Goal: Transaction & Acquisition: Purchase product/service

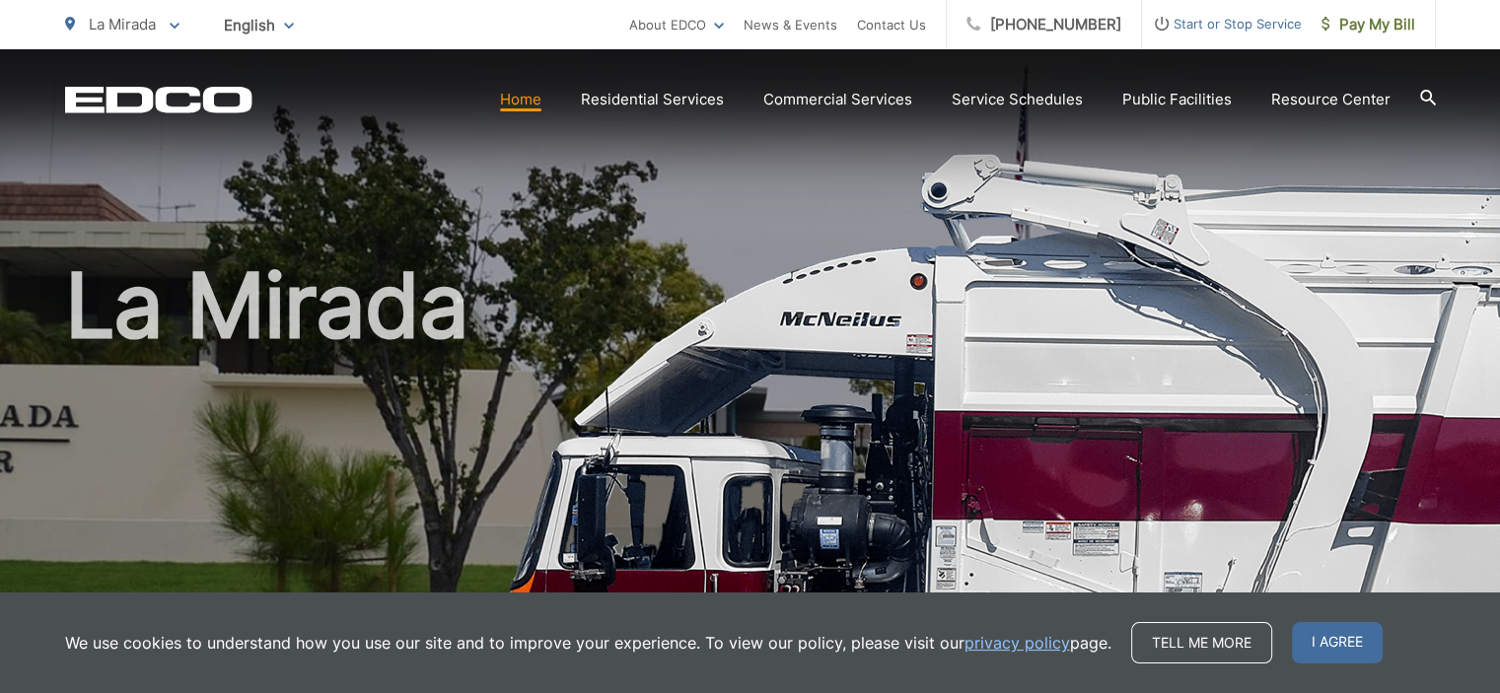
click at [1330, 642] on span "I agree" at bounding box center [1337, 642] width 91 height 41
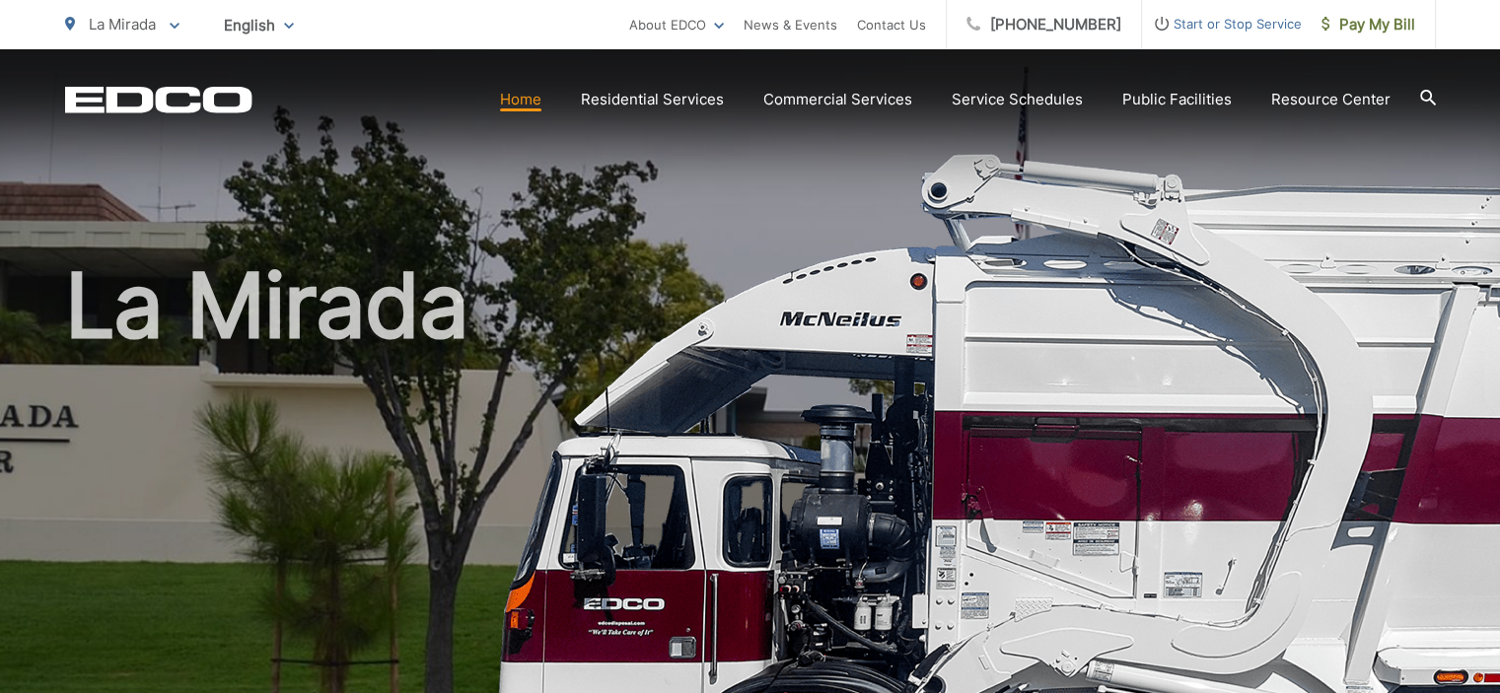
click at [609, 206] on div "La Mirada" at bounding box center [750, 456] width 1371 height 814
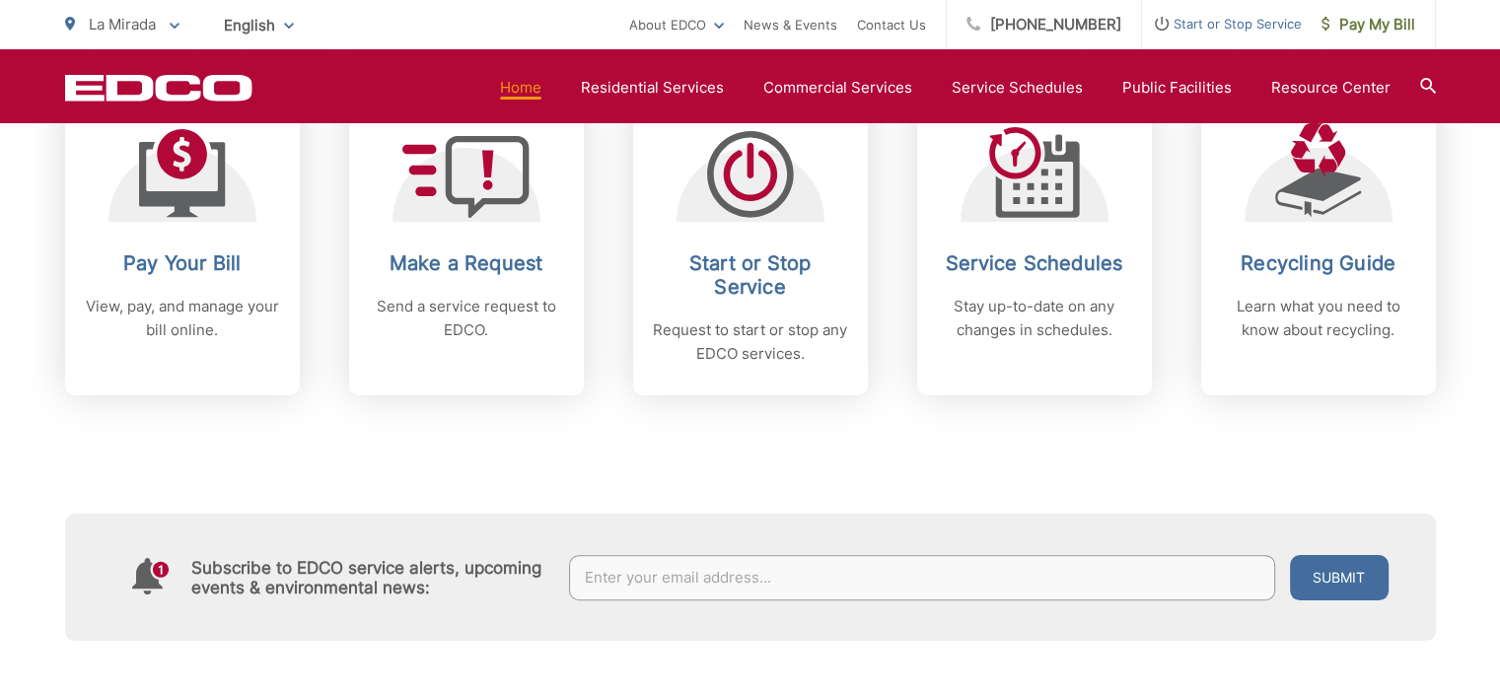
scroll to position [789, 0]
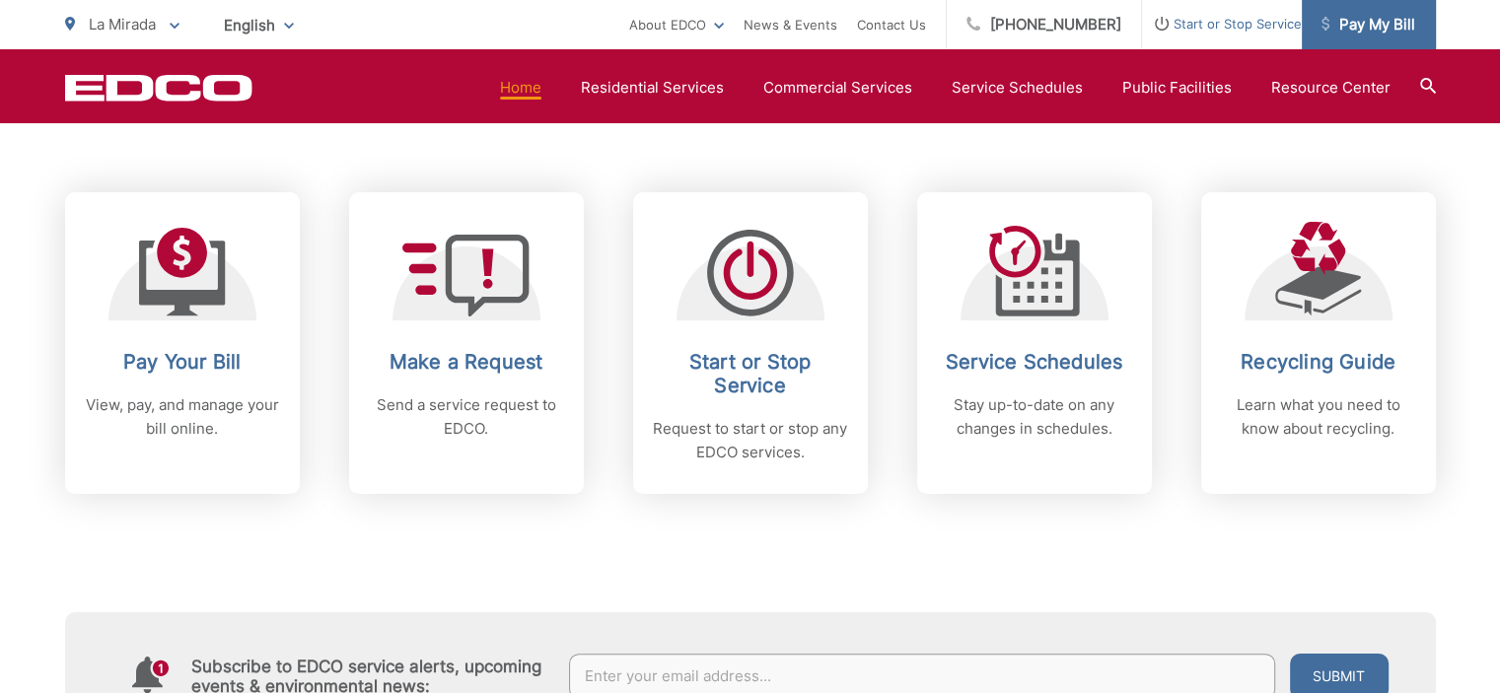
click at [1354, 10] on link "Pay My Bill" at bounding box center [1369, 24] width 134 height 49
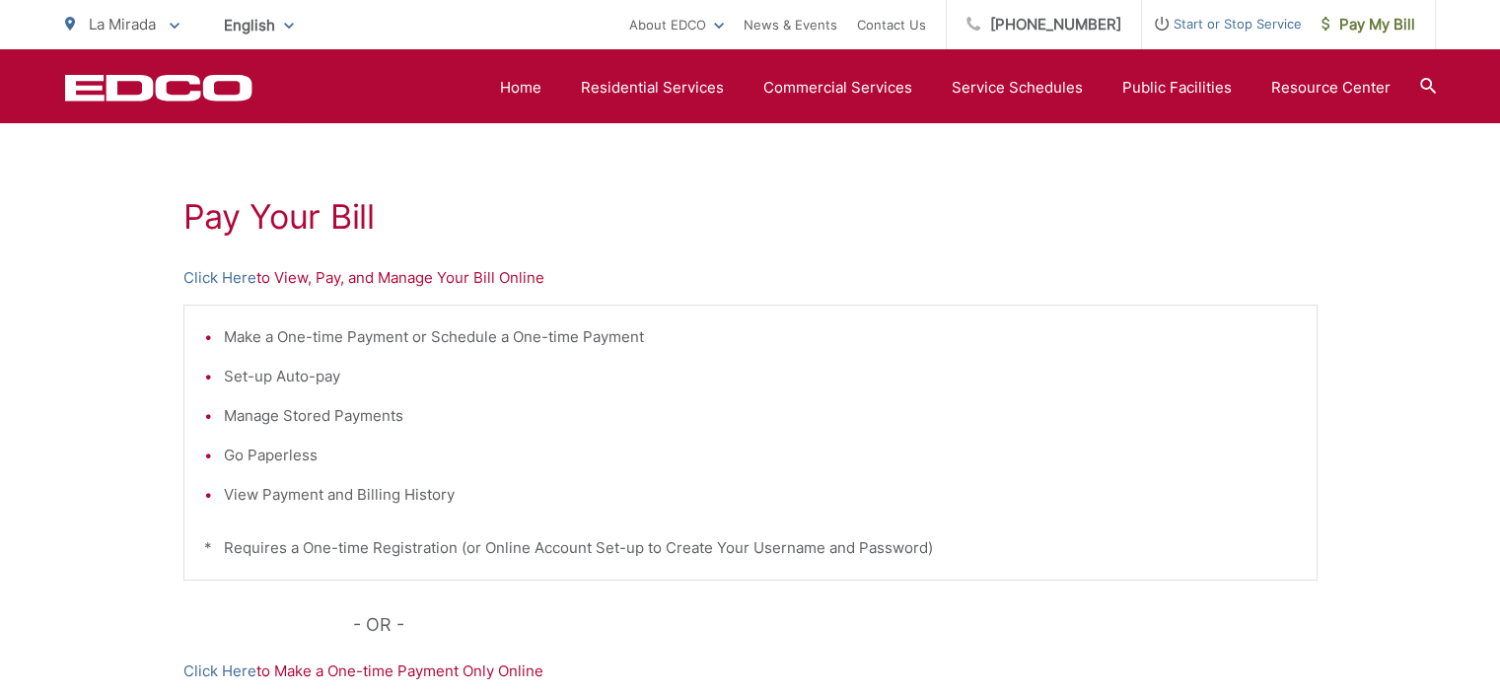
scroll to position [314, 0]
click at [158, 82] on icon "EDCD logo. Return to the homepage." at bounding box center [158, 88] width 186 height 26
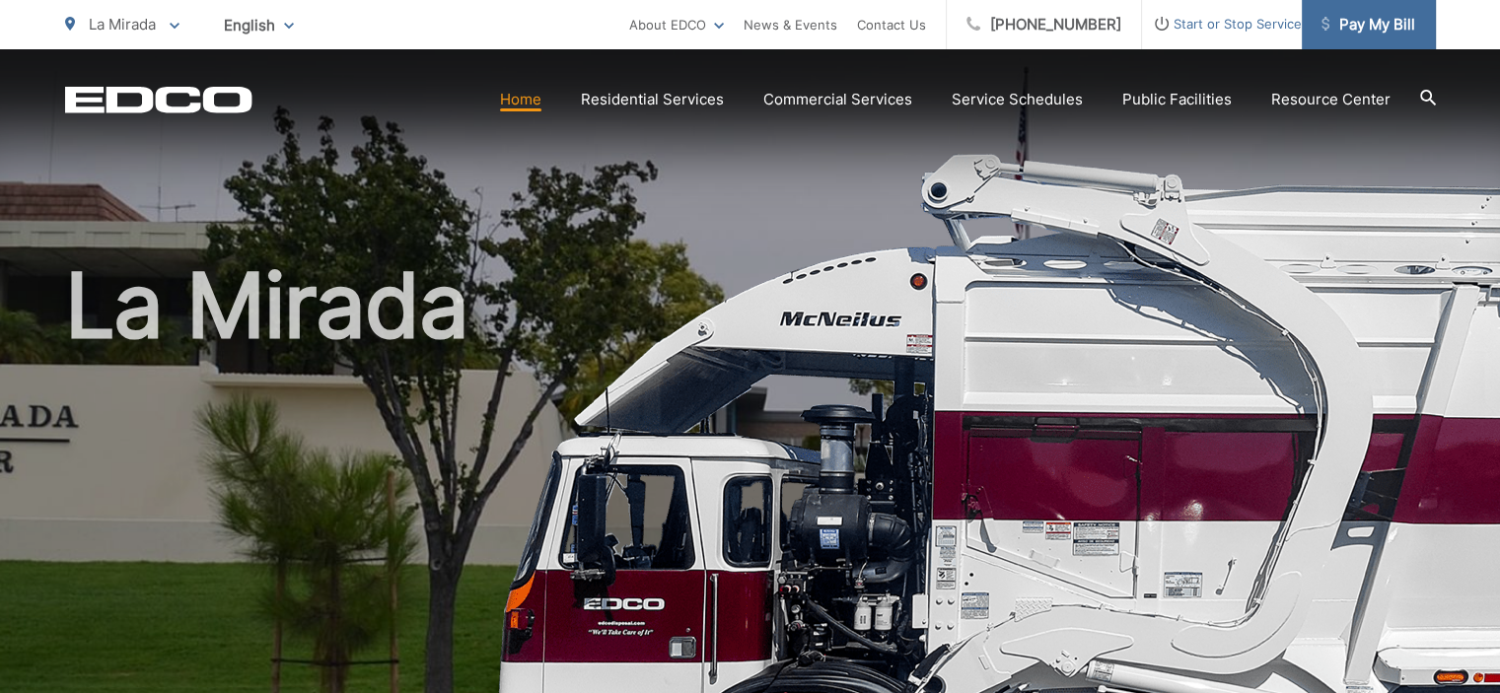
click at [1381, 23] on span "Pay My Bill" at bounding box center [1369, 25] width 94 height 24
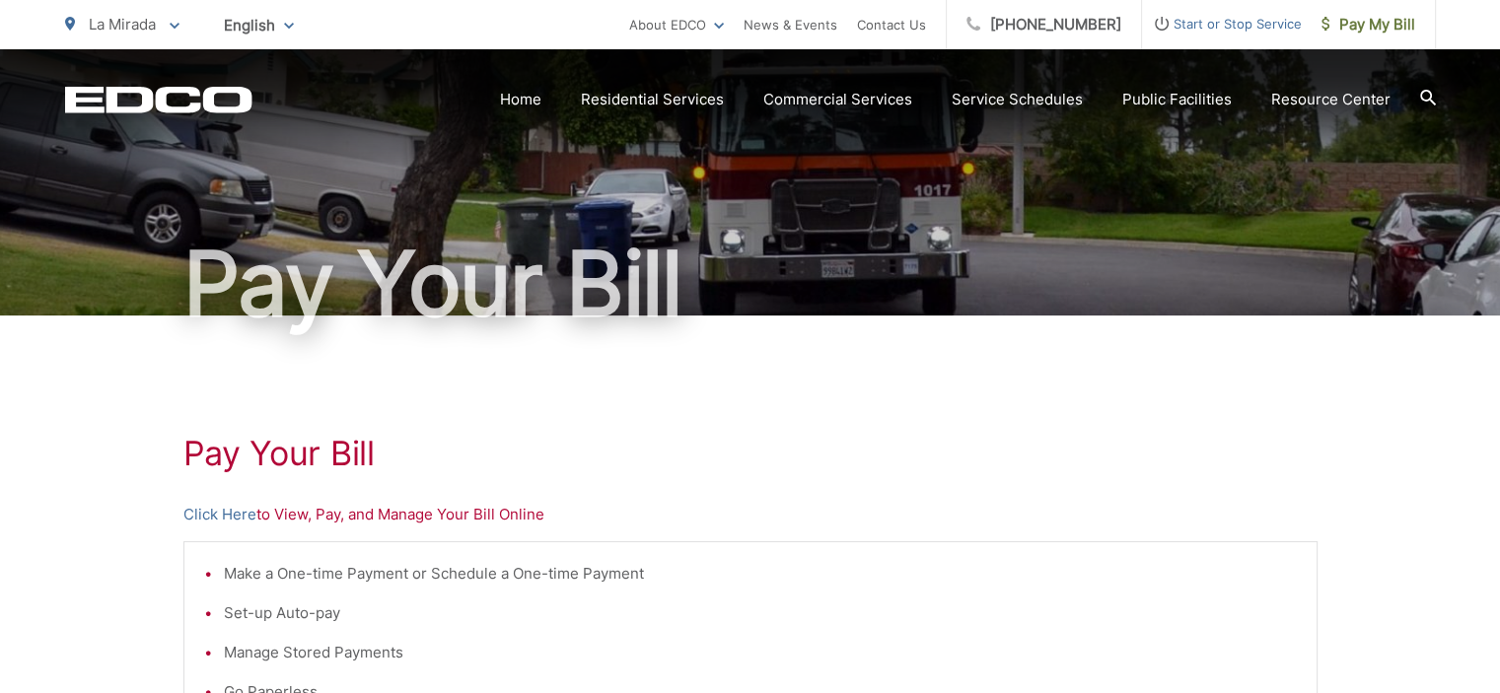
scroll to position [197, 0]
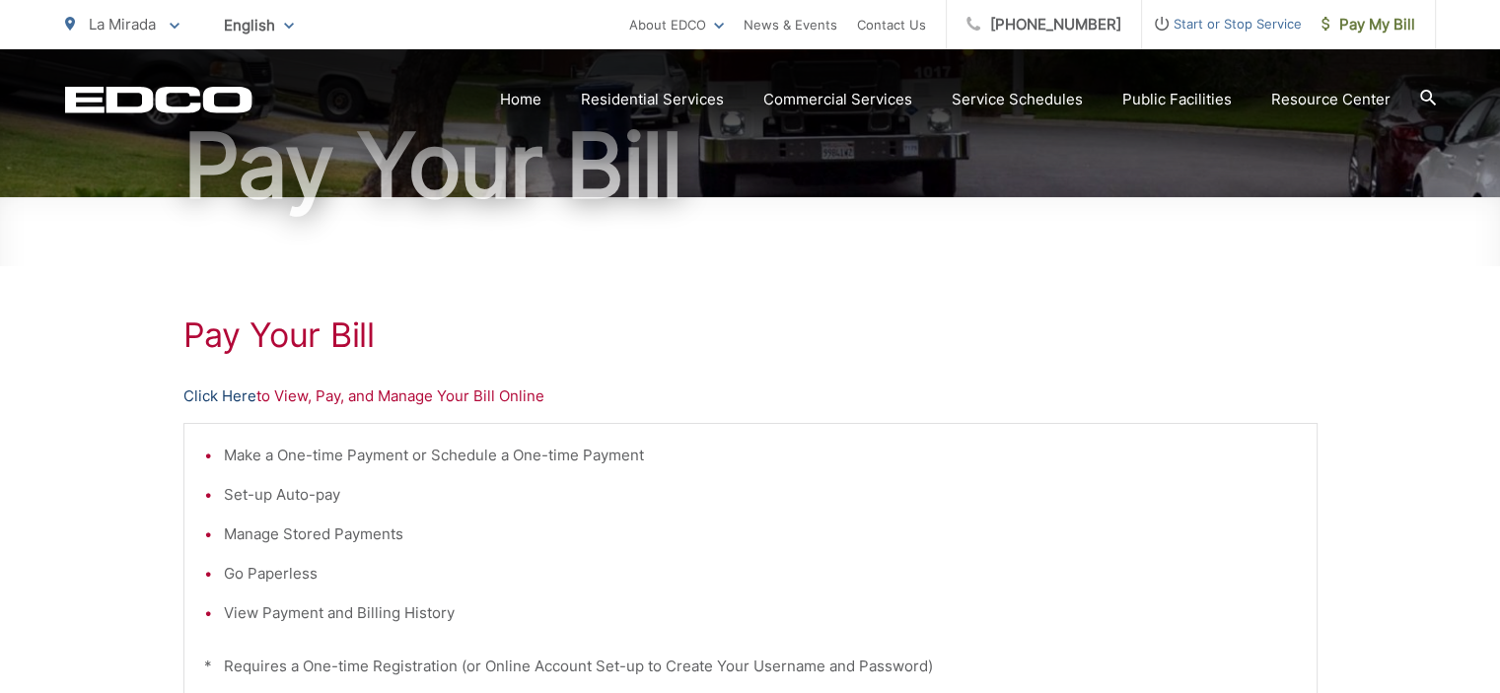
click at [237, 405] on link "Click Here" at bounding box center [219, 397] width 73 height 24
